Goal: Find specific page/section: Find specific page/section

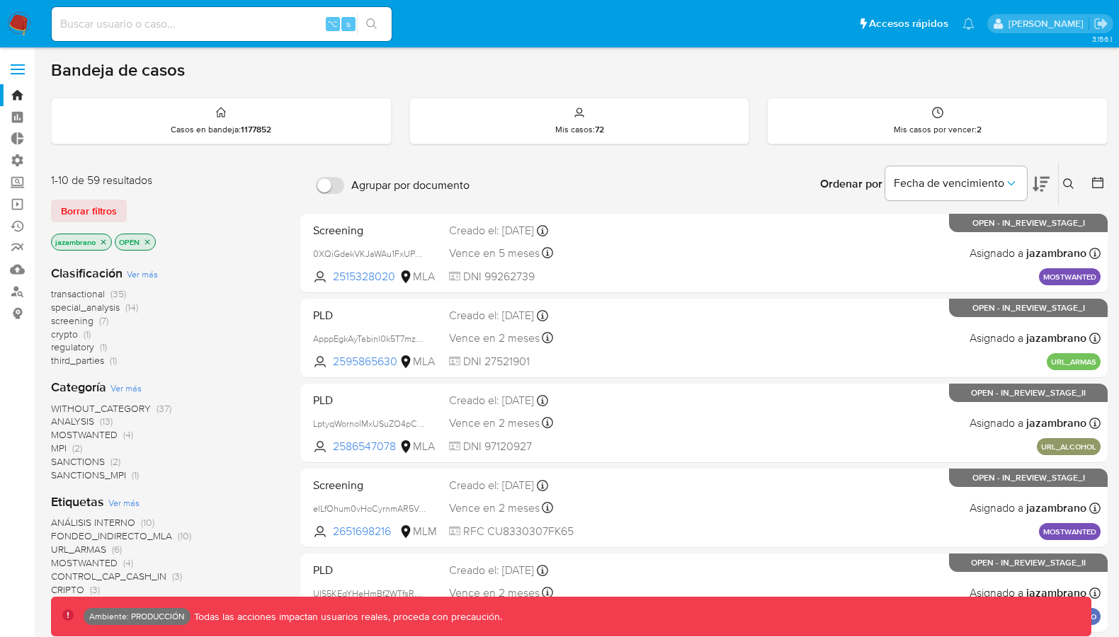
click at [246, 26] on input at bounding box center [222, 24] width 340 height 18
paste input "2s88iDtpVaMxotPBTUCmuhA3"
type input "2s88iDtpVaMxotPBTUCmuhA3"
click at [23, 33] on img at bounding box center [19, 24] width 24 height 24
click at [1066, 182] on icon at bounding box center [1068, 183] width 11 height 11
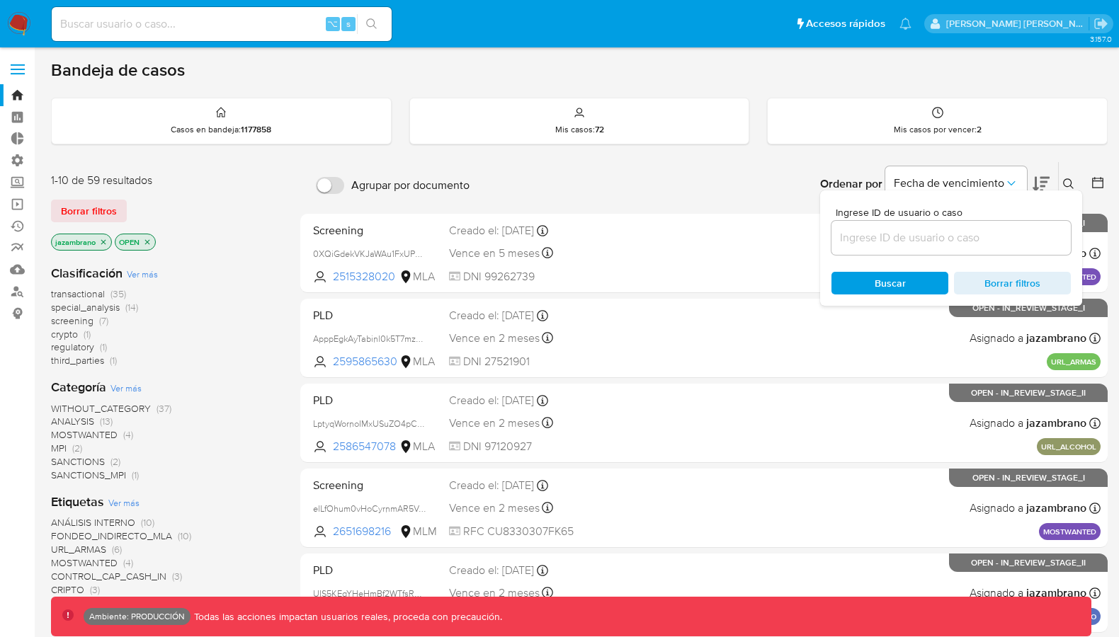
click at [990, 237] on input at bounding box center [951, 238] width 239 height 18
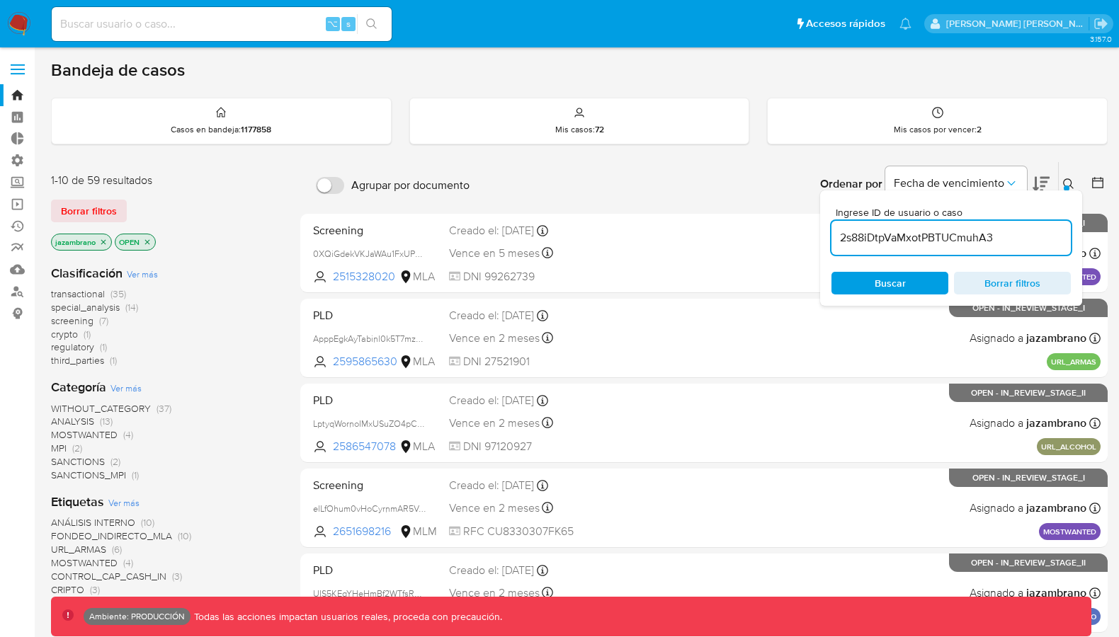
type input "2s88iDtpVaMxotPBTUCmuhA3"
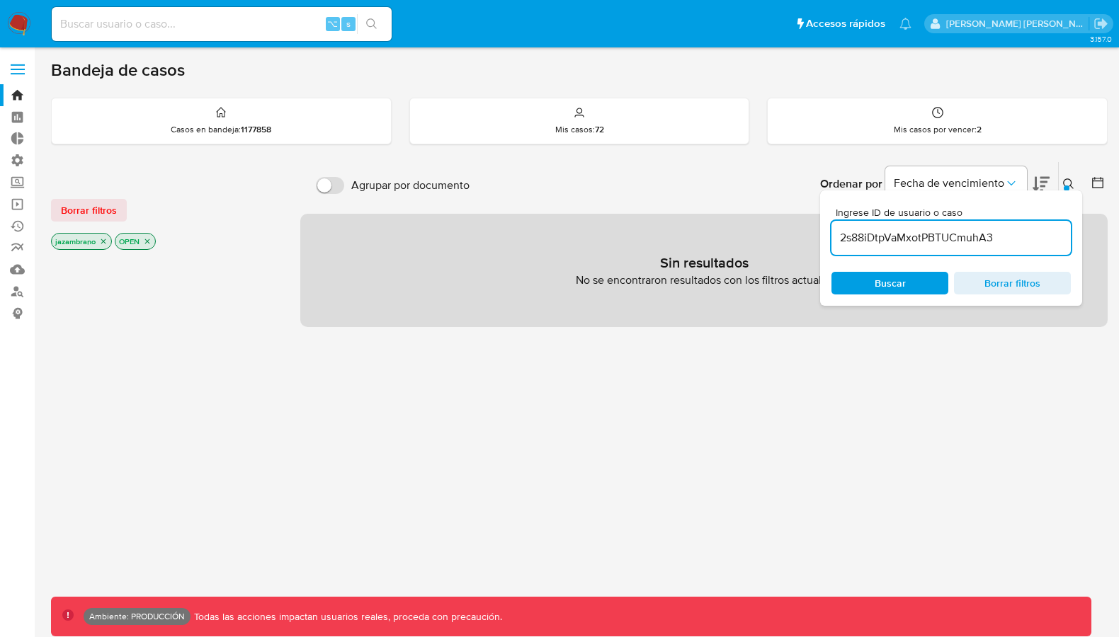
click at [148, 240] on icon "close-filter" at bounding box center [147, 241] width 5 height 5
click at [105, 241] on icon "close-filter" at bounding box center [103, 241] width 8 height 8
